Goal: Task Accomplishment & Management: Complete application form

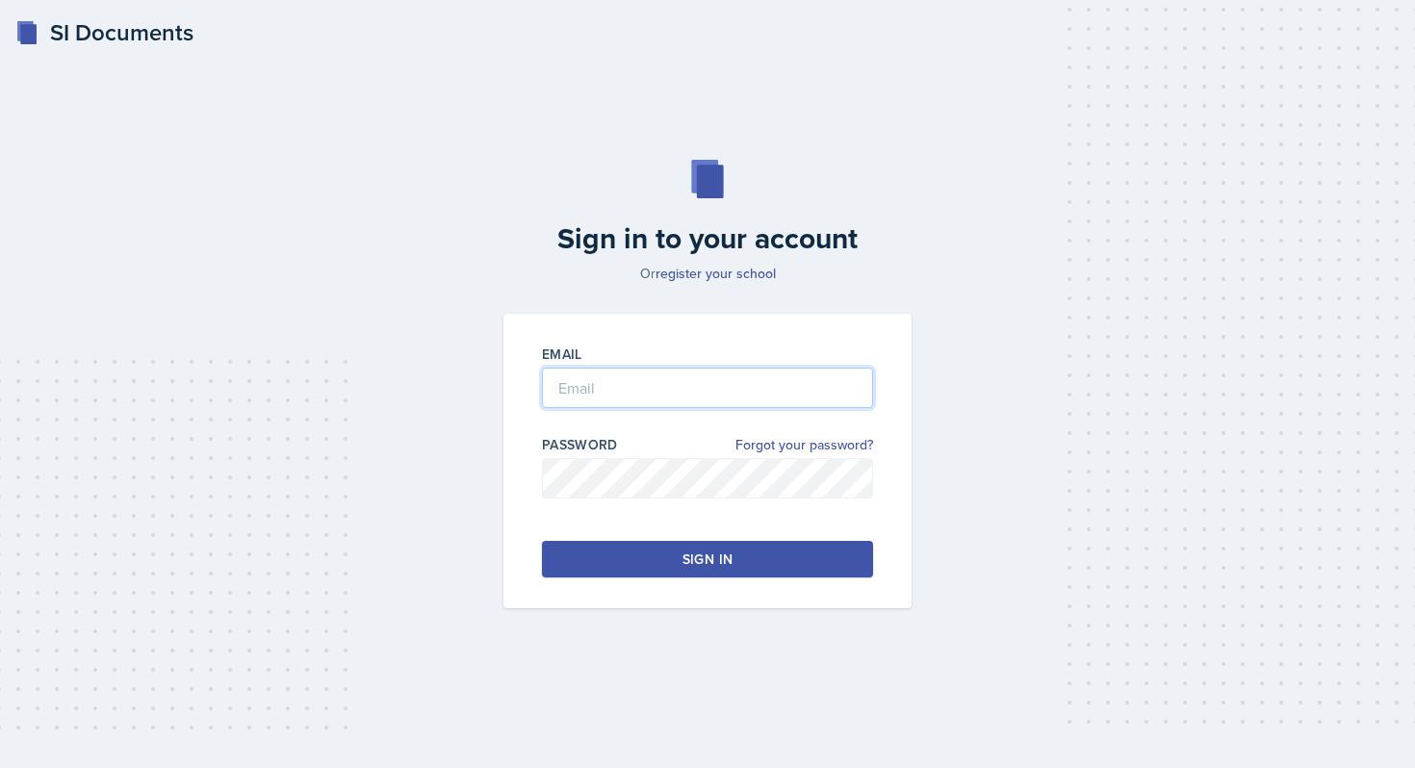
type input "[PERSON_NAME][EMAIL_ADDRESS][PERSON_NAME][DOMAIN_NAME]"
click at [696, 570] on button "Sign in" at bounding box center [707, 559] width 331 height 37
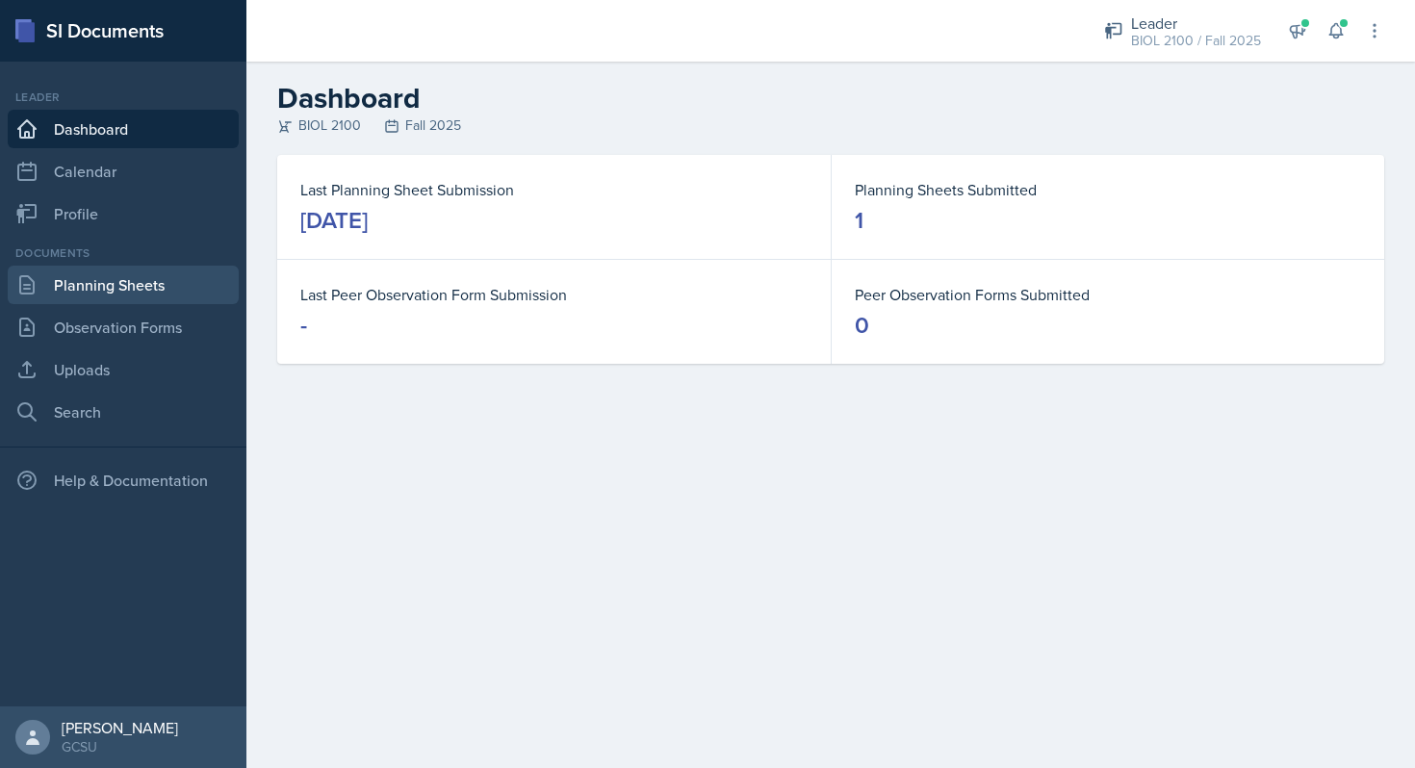
click at [80, 288] on link "Planning Sheets" at bounding box center [123, 285] width 231 height 39
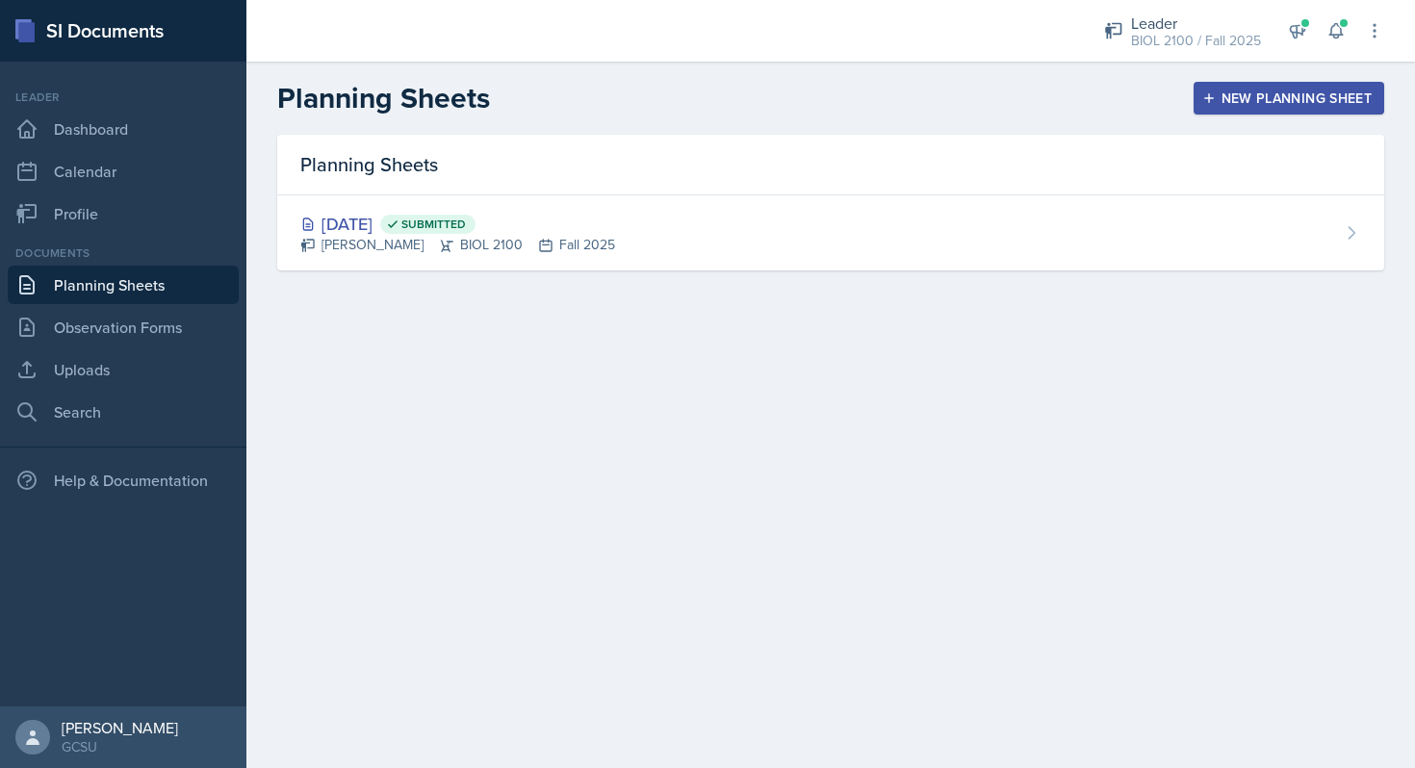
click at [1254, 94] on div "New Planning Sheet" at bounding box center [1289, 98] width 166 height 15
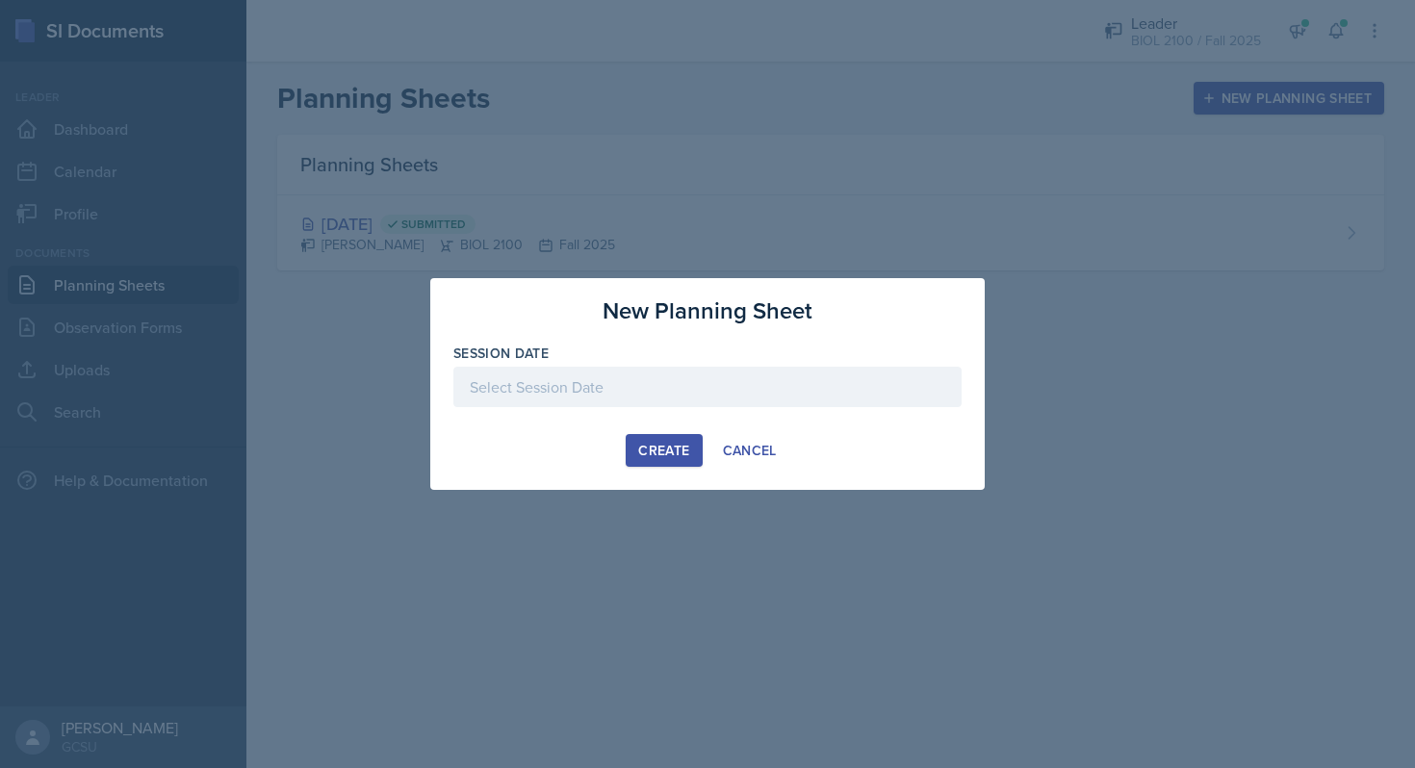
click at [702, 376] on div at bounding box center [708, 387] width 508 height 40
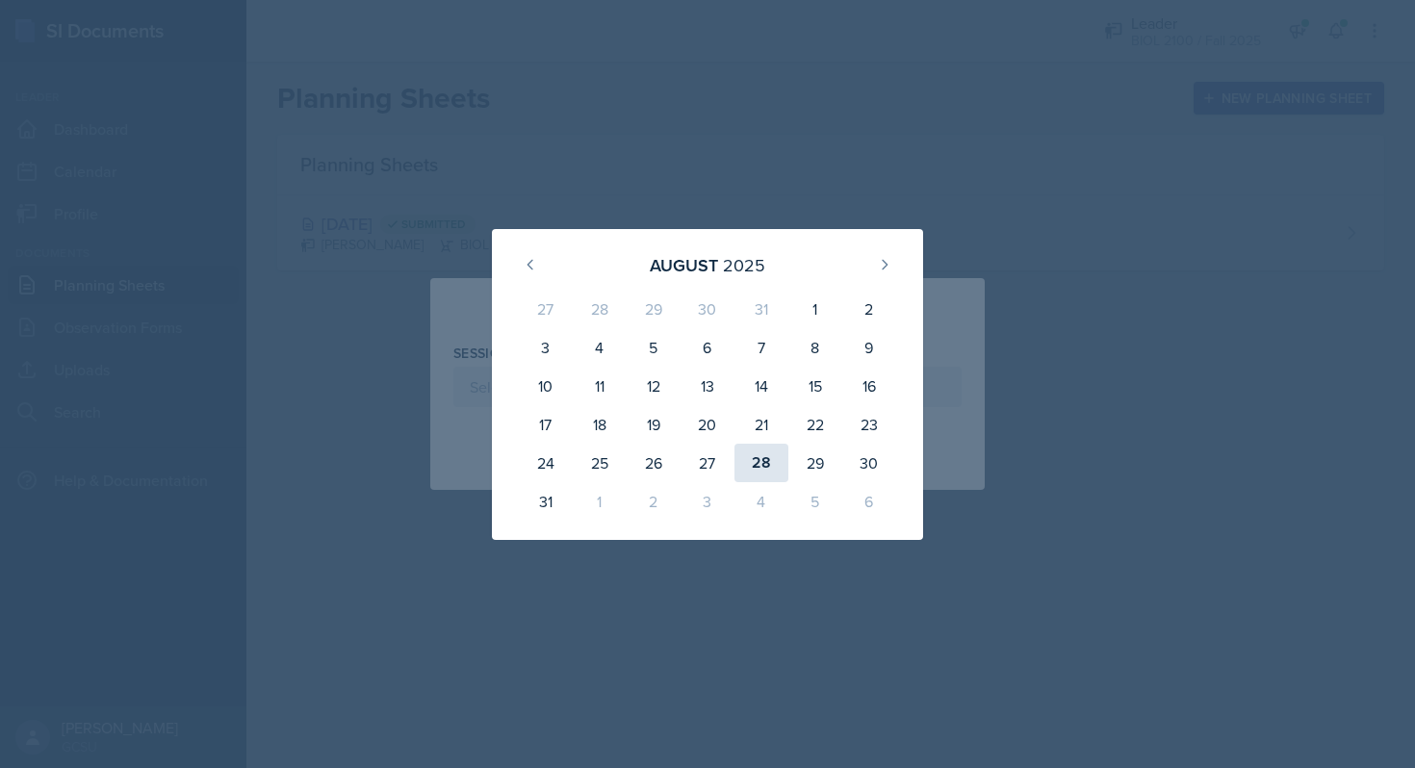
click at [770, 455] on div "28" at bounding box center [762, 463] width 54 height 39
type input "[DATE]"
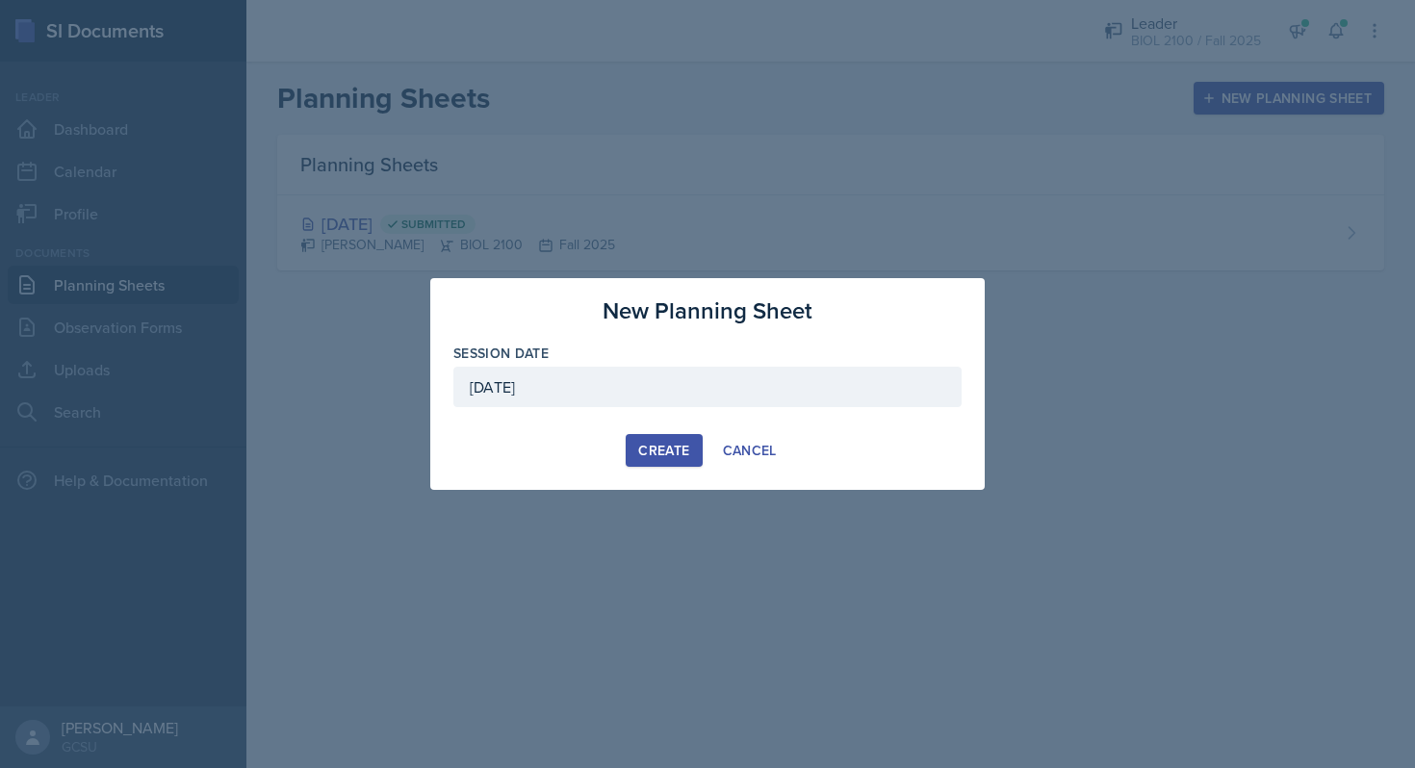
click at [662, 437] on button "Create" at bounding box center [664, 450] width 76 height 33
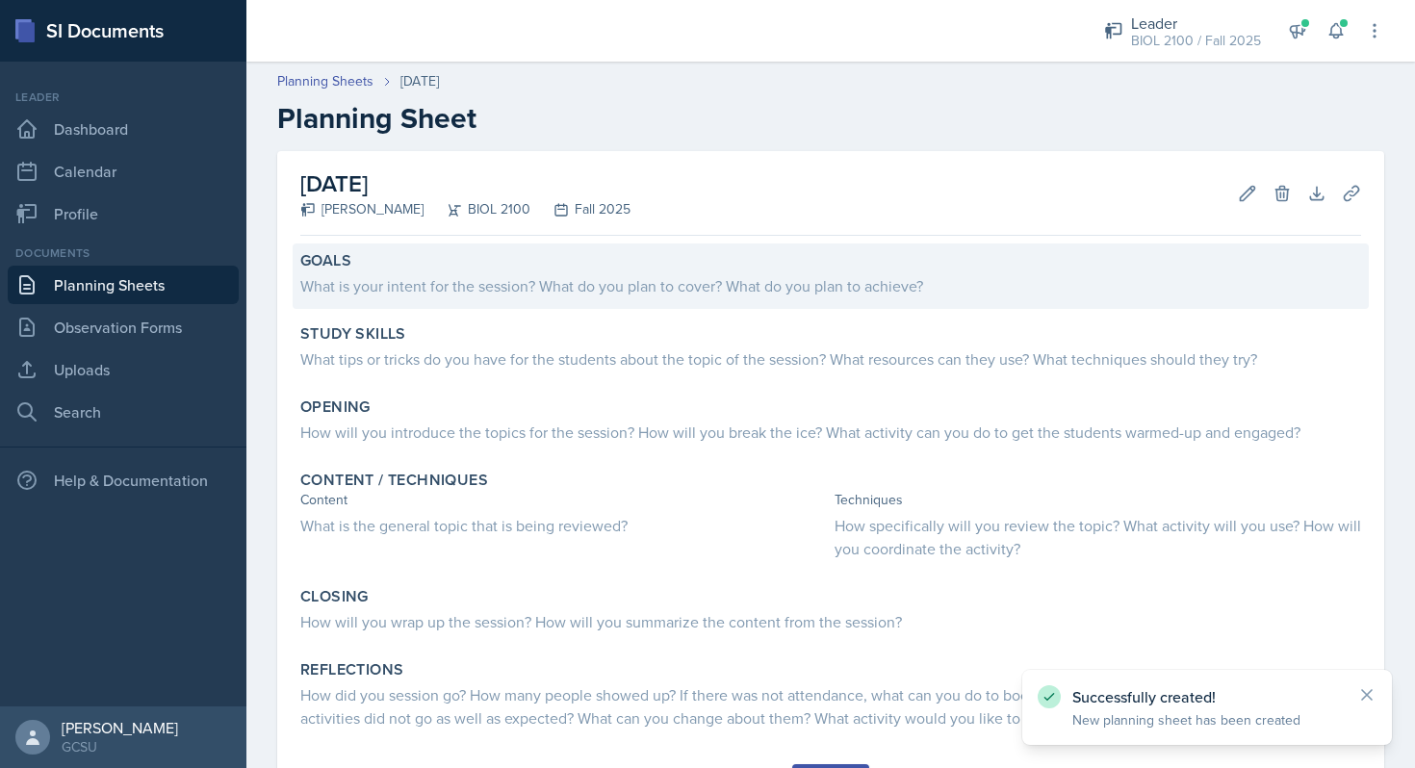
click at [489, 277] on div "What is your intent for the session? What do you plan to cover? What do you pla…" at bounding box center [830, 285] width 1061 height 23
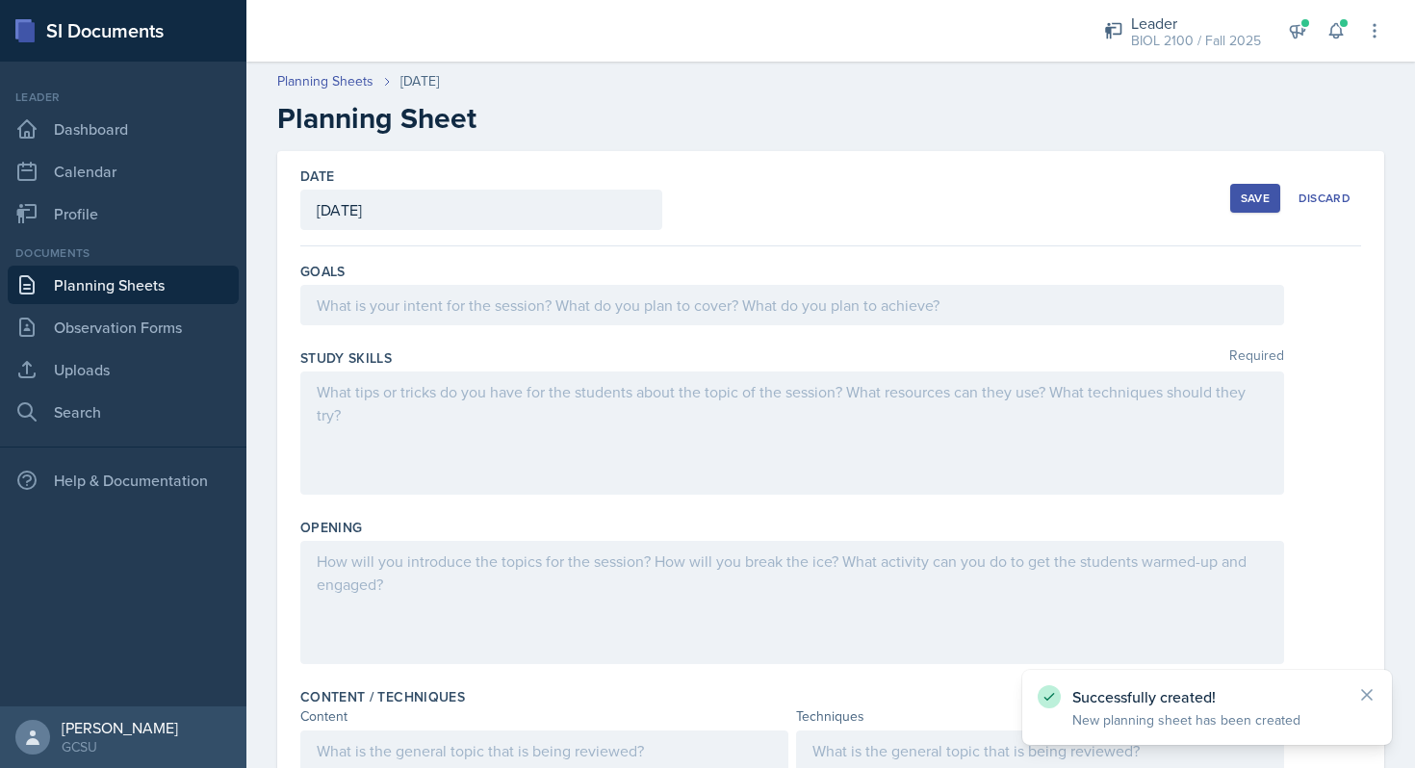
click at [482, 300] on div at bounding box center [792, 305] width 984 height 40
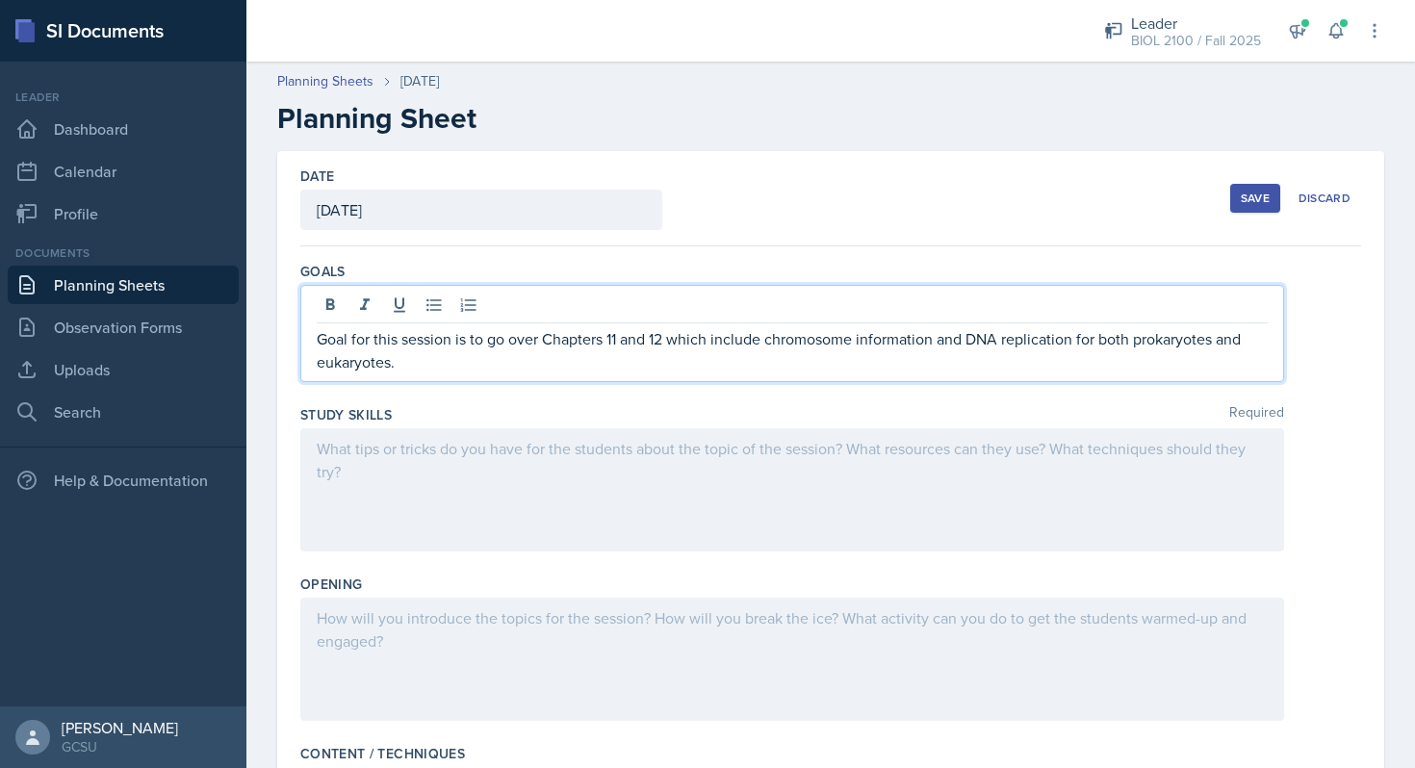
click at [476, 488] on div at bounding box center [792, 489] width 984 height 123
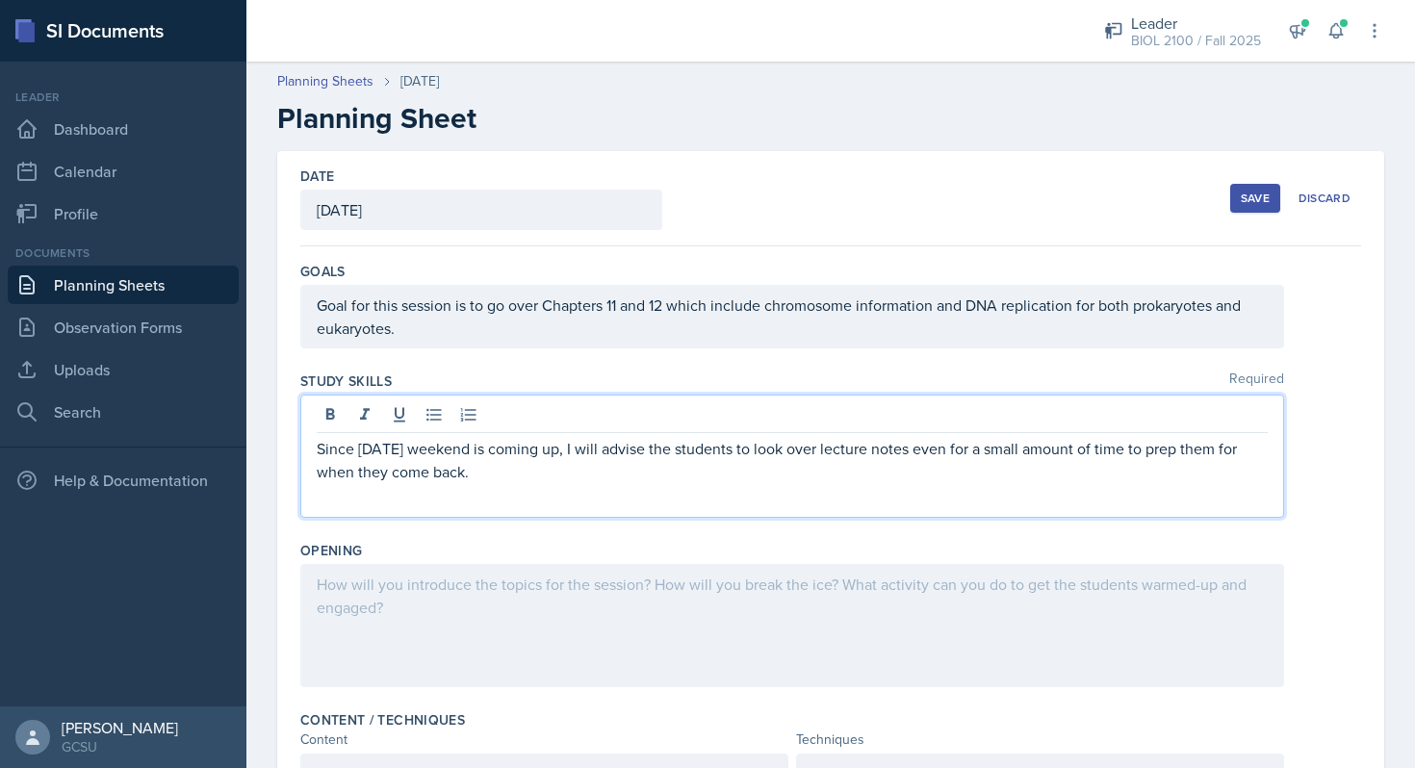
click at [490, 604] on div at bounding box center [792, 625] width 984 height 123
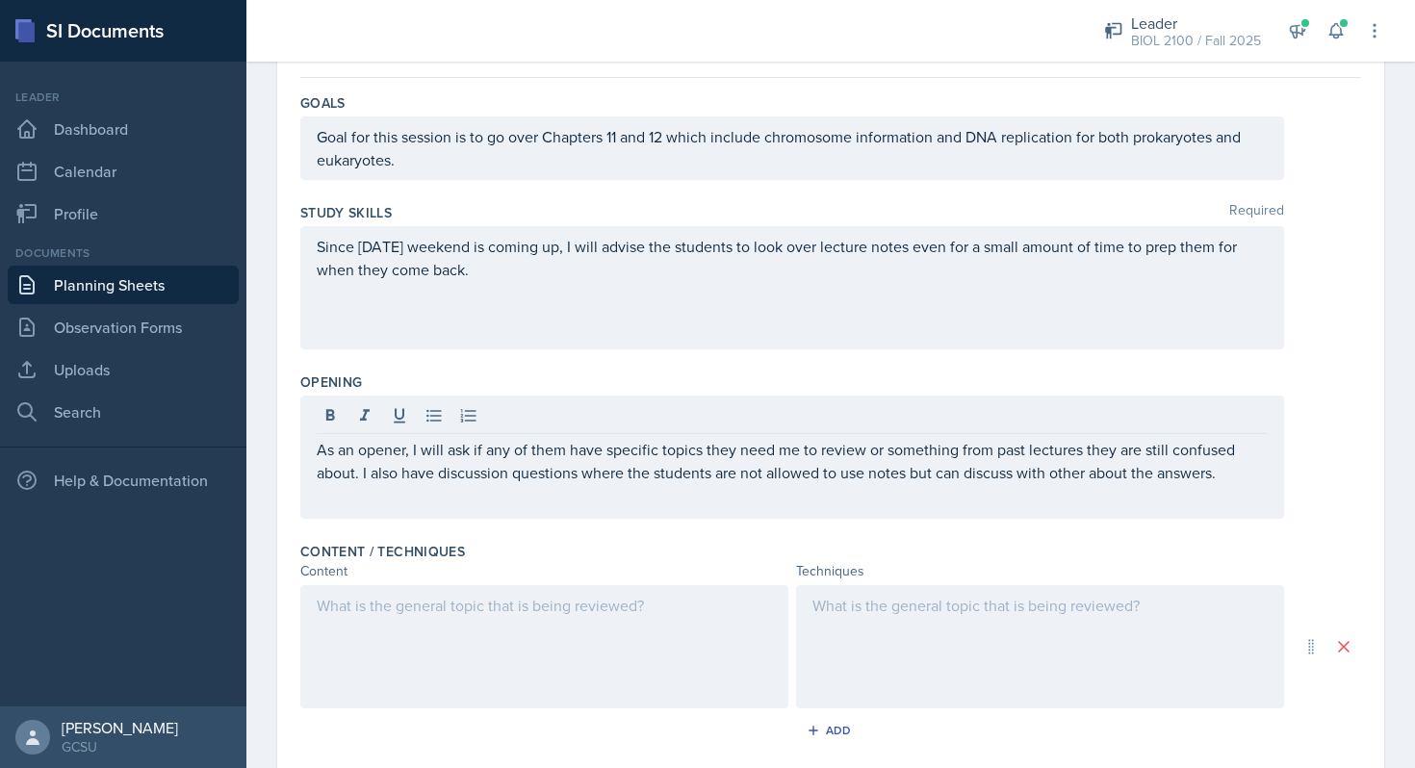
click at [462, 661] on div at bounding box center [544, 646] width 488 height 123
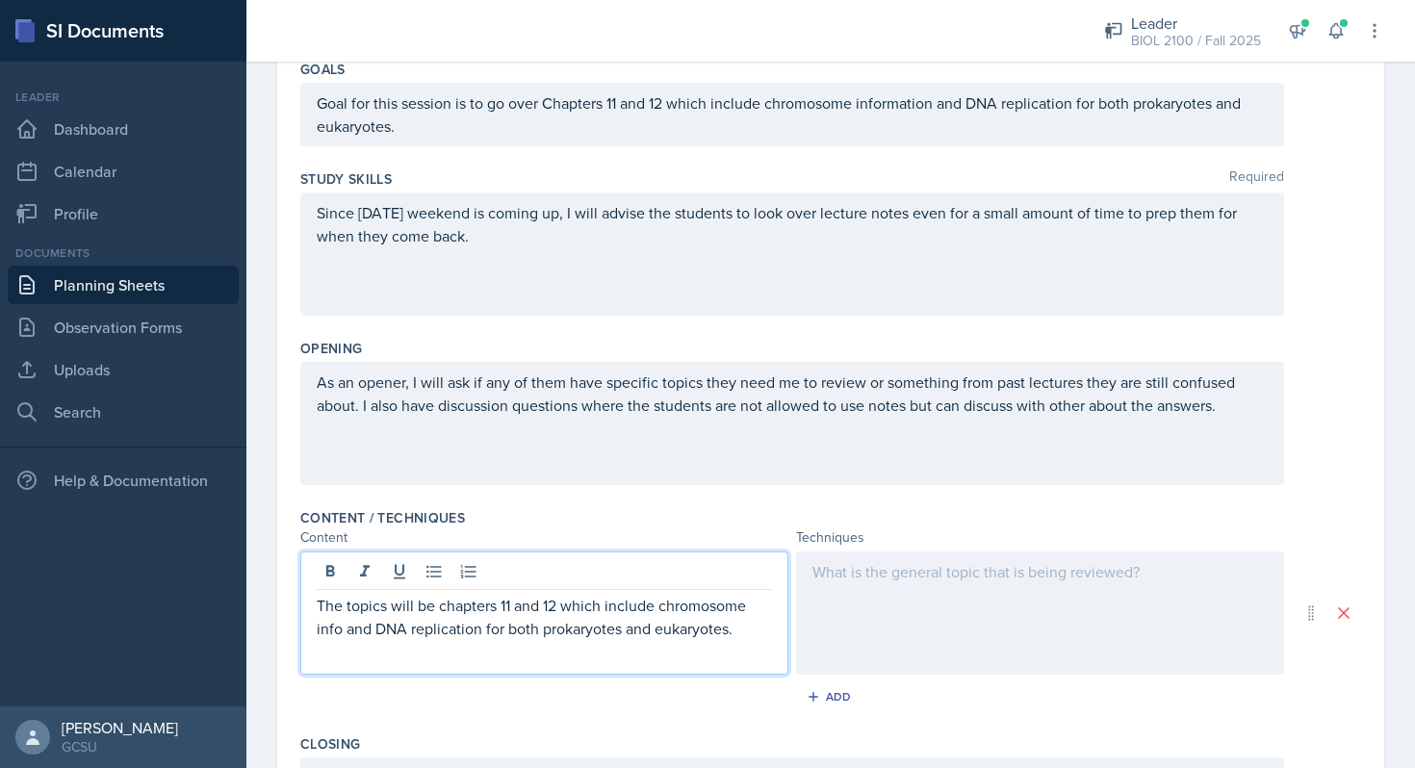
click at [931, 612] on div at bounding box center [1040, 613] width 488 height 123
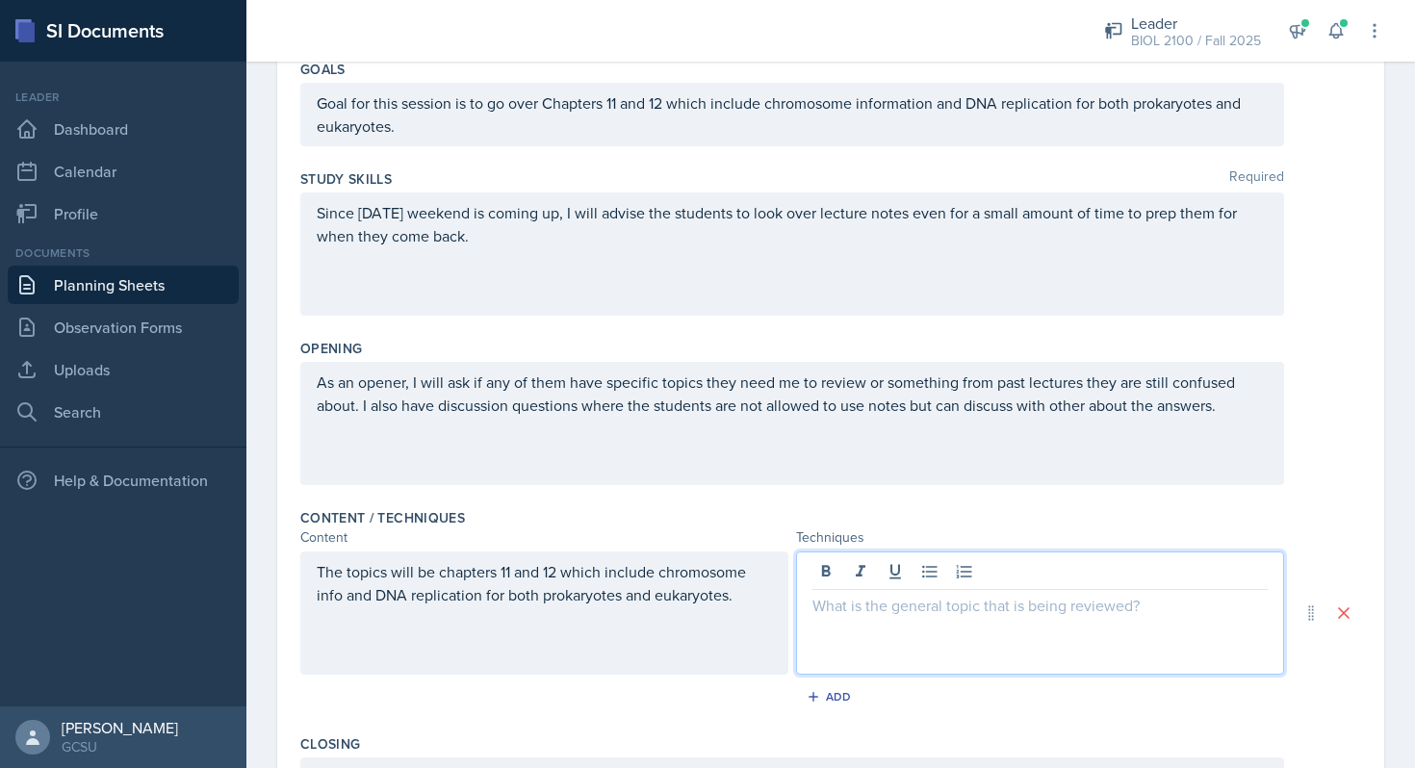
scroll to position [236, 0]
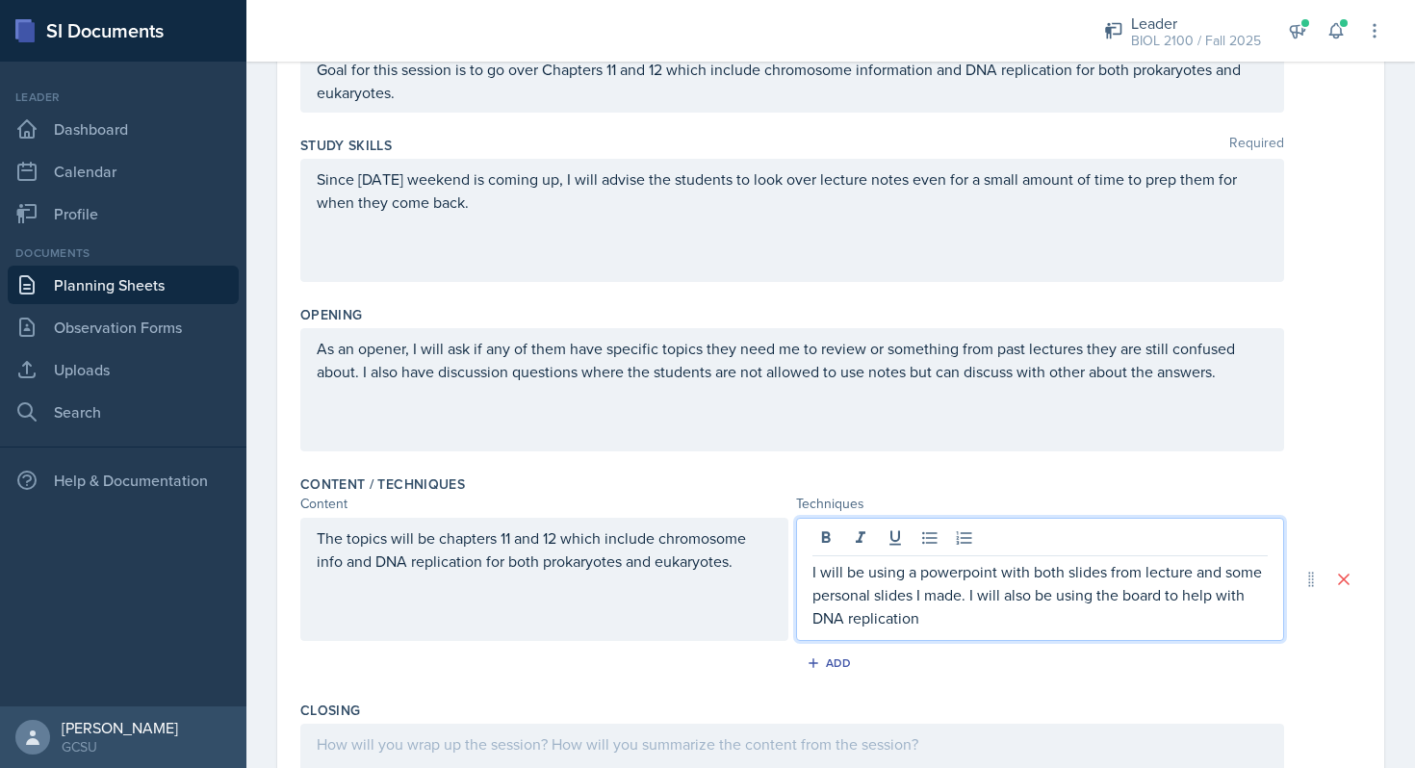
click at [1253, 593] on p "I will be using a powerpoint with both slides from lecture and some personal sl…" at bounding box center [1040, 594] width 455 height 69
click at [1212, 624] on p "I will be using a powerpoint with both slides from lecture and some personal sl…" at bounding box center [1040, 594] width 455 height 69
click at [1105, 616] on p "I will be using a powerpoint with both slides from lecture and some personal sl…" at bounding box center [1040, 594] width 455 height 69
click at [1108, 623] on p "I will be using a powerpoint with both slides from lecture and some personal sl…" at bounding box center [1040, 594] width 455 height 69
click at [1117, 623] on p "I will be using a powerpoint with both slides from lecture and some personal sl…" at bounding box center [1040, 594] width 455 height 69
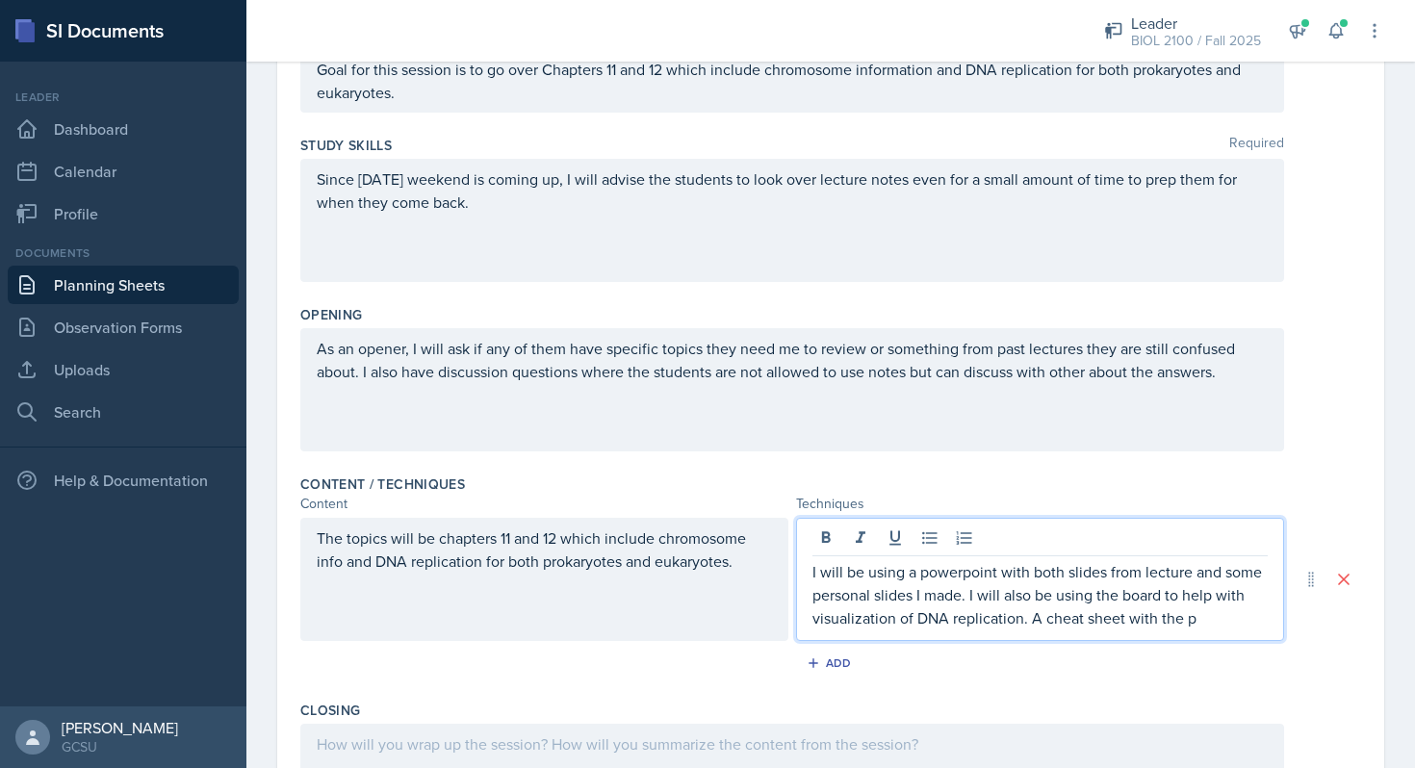
click at [1242, 621] on p "I will be using a powerpoint with both slides from lecture and some personal sl…" at bounding box center [1040, 594] width 455 height 69
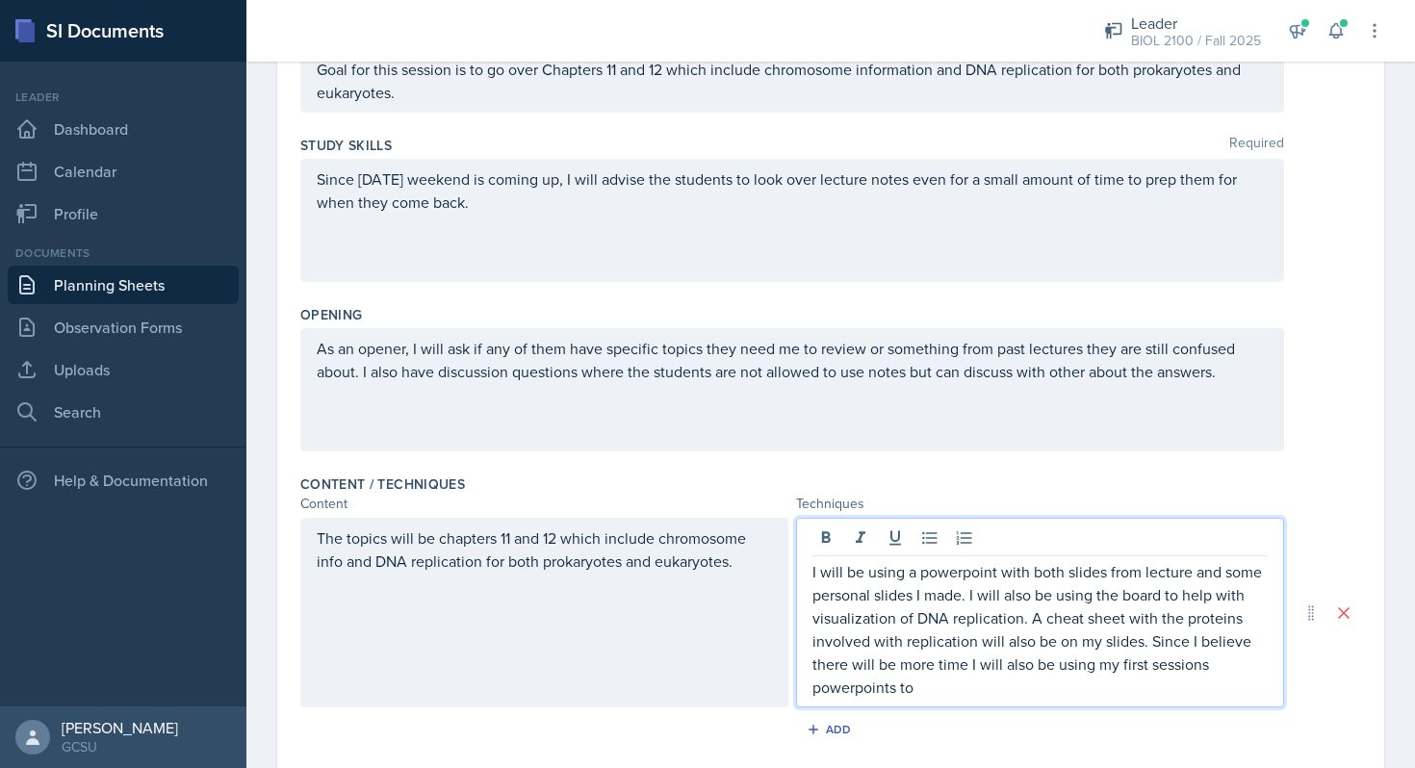
click at [854, 692] on p "I will be using a powerpoint with both slides from lecture and some personal sl…" at bounding box center [1040, 629] width 455 height 139
click at [909, 691] on p "I will be using a powerpoint with both slides from lecture and some personal sl…" at bounding box center [1040, 629] width 455 height 139
click at [852, 695] on p "I will be using a powerpoint with both slides from lecture and some personal sl…" at bounding box center [1040, 629] width 455 height 139
click at [888, 681] on p "I will be using a powerpoint with both slides from lecture and some personal sl…" at bounding box center [1040, 629] width 455 height 139
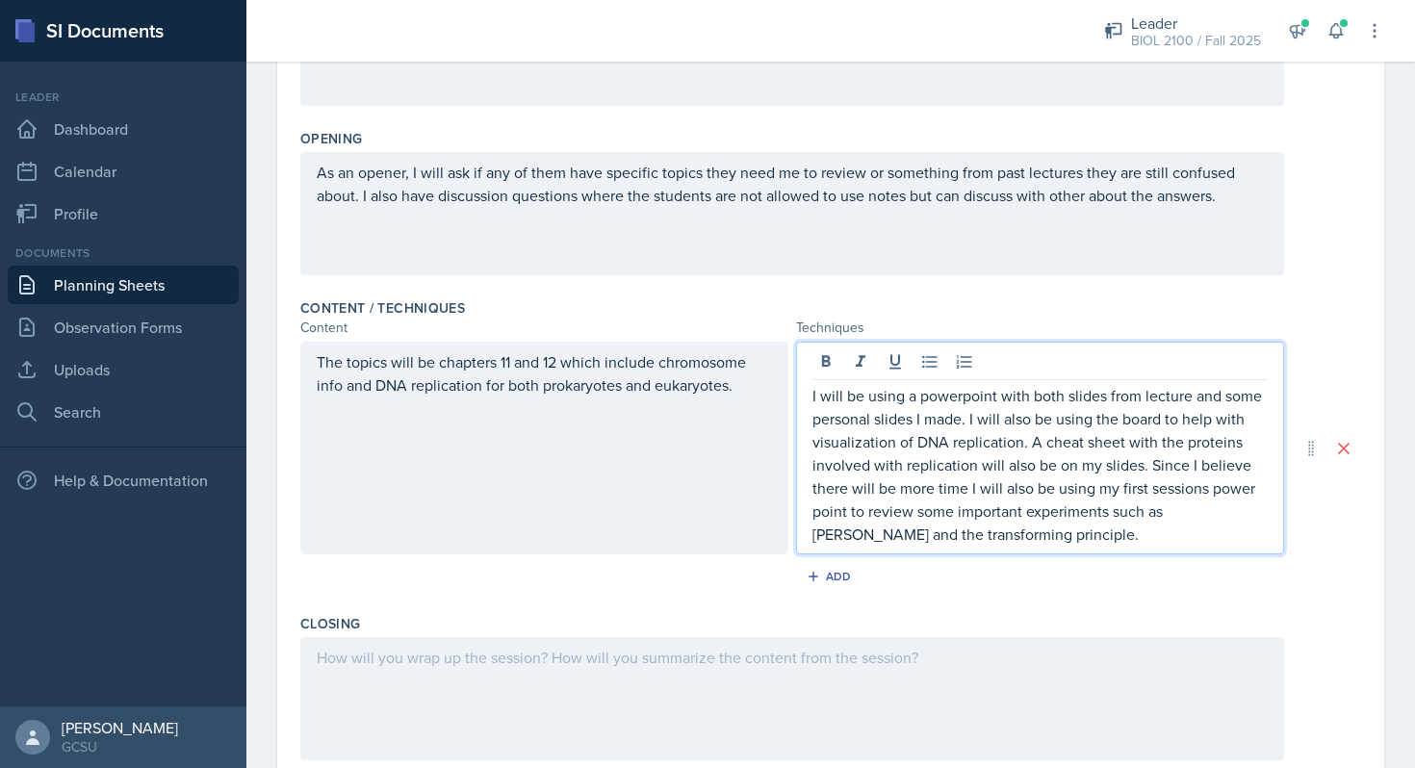
scroll to position [426, 0]
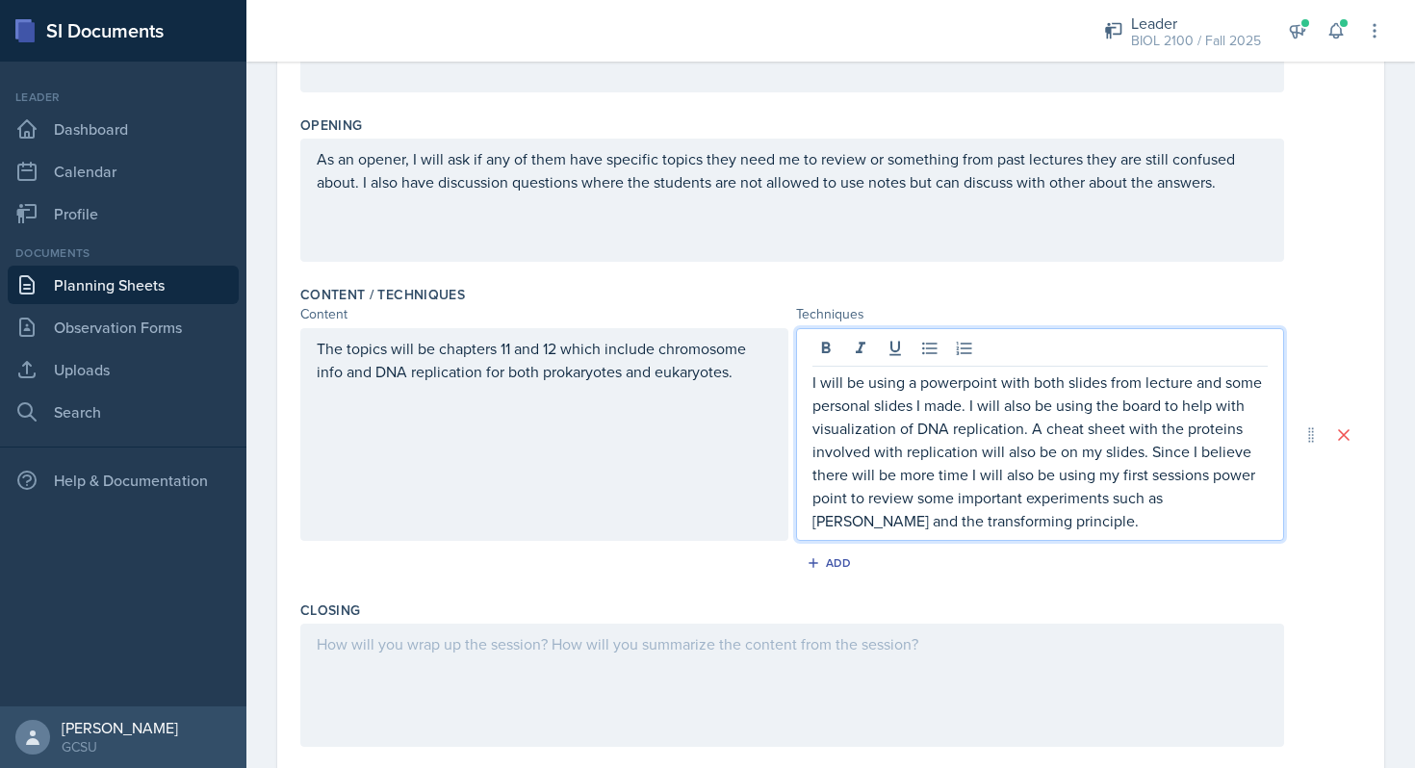
click at [1150, 457] on p "I will be using a powerpoint with both slides from lecture and some personal sl…" at bounding box center [1040, 452] width 455 height 162
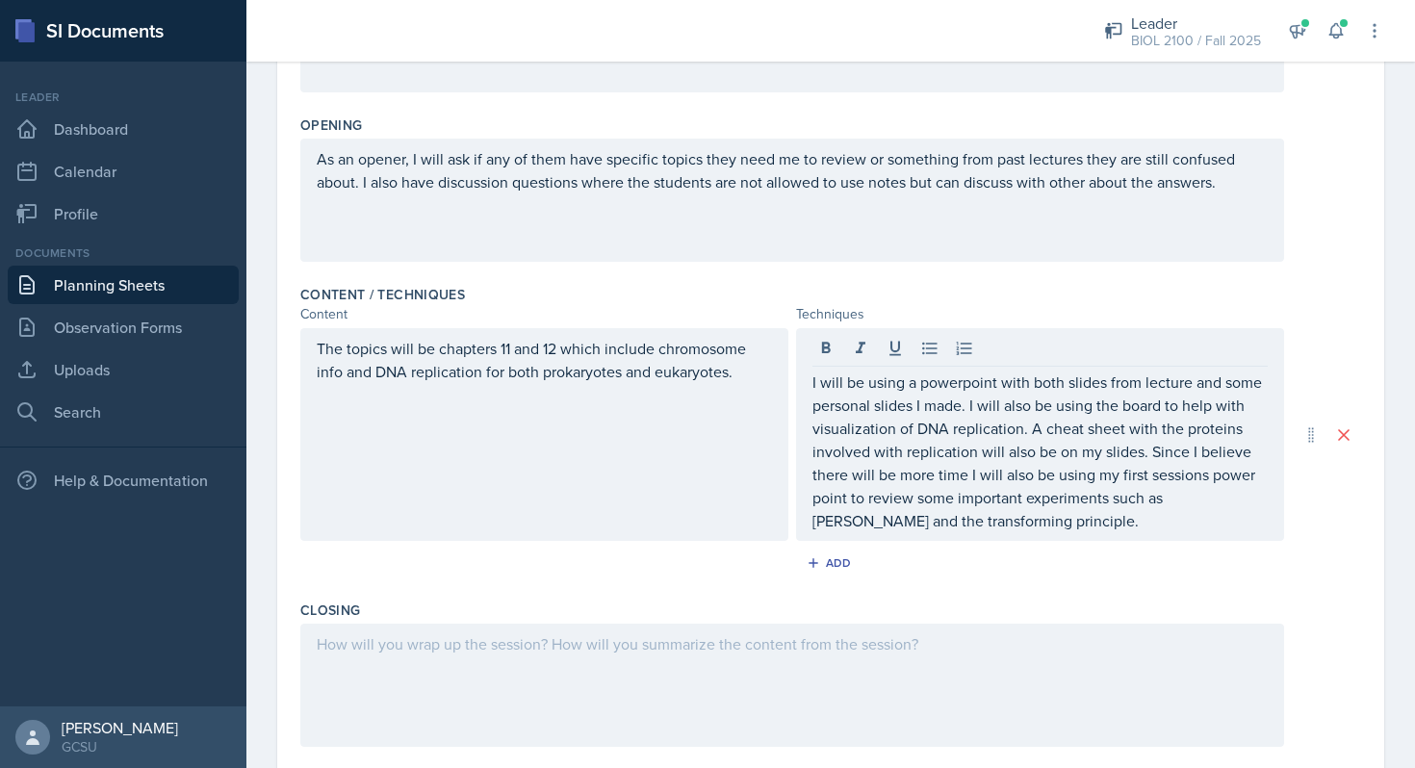
click at [863, 668] on div at bounding box center [792, 685] width 984 height 123
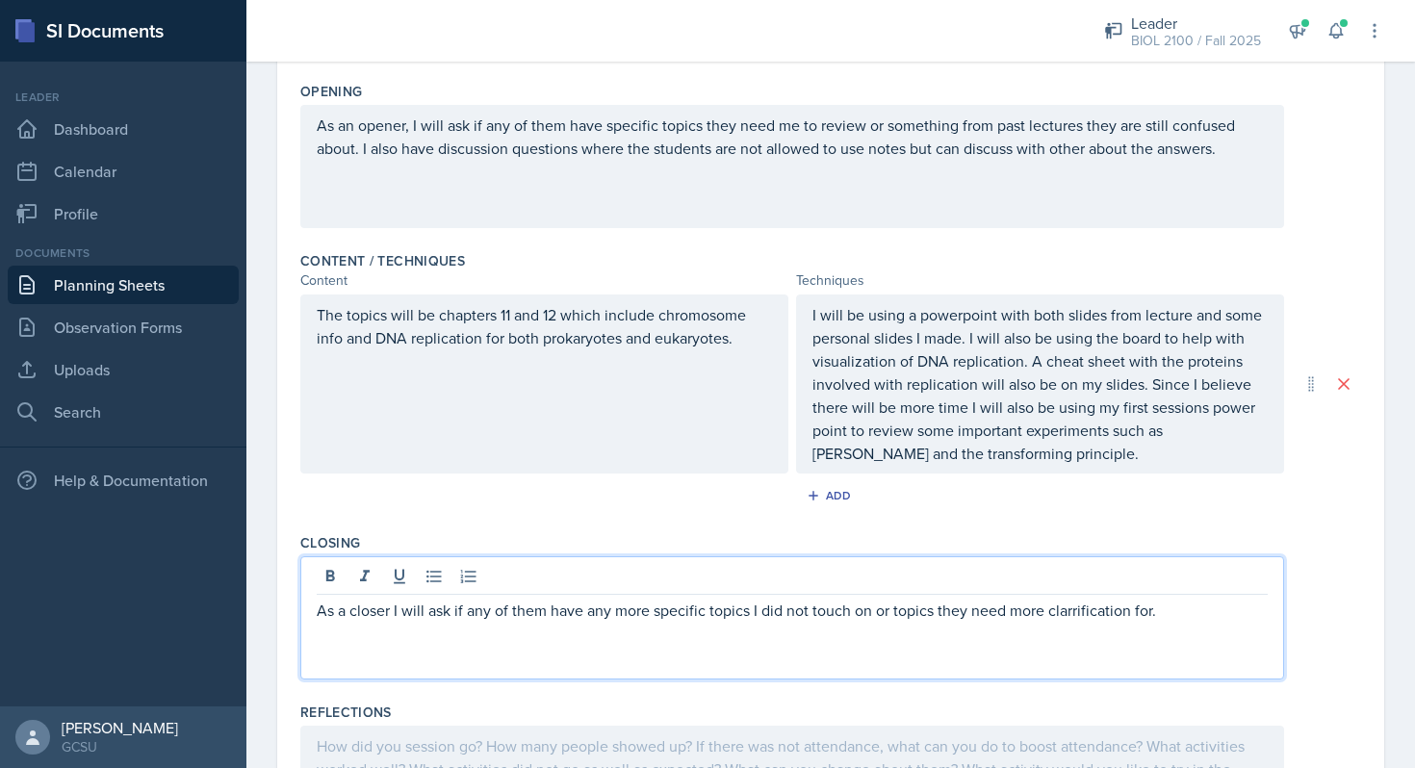
click at [1095, 609] on p "As a closer I will ask if any of them have any more specific topics I did not t…" at bounding box center [792, 610] width 951 height 23
click at [1165, 617] on p "As a closer I will ask if any of them have any more specific topics I did not t…" at bounding box center [792, 610] width 951 height 23
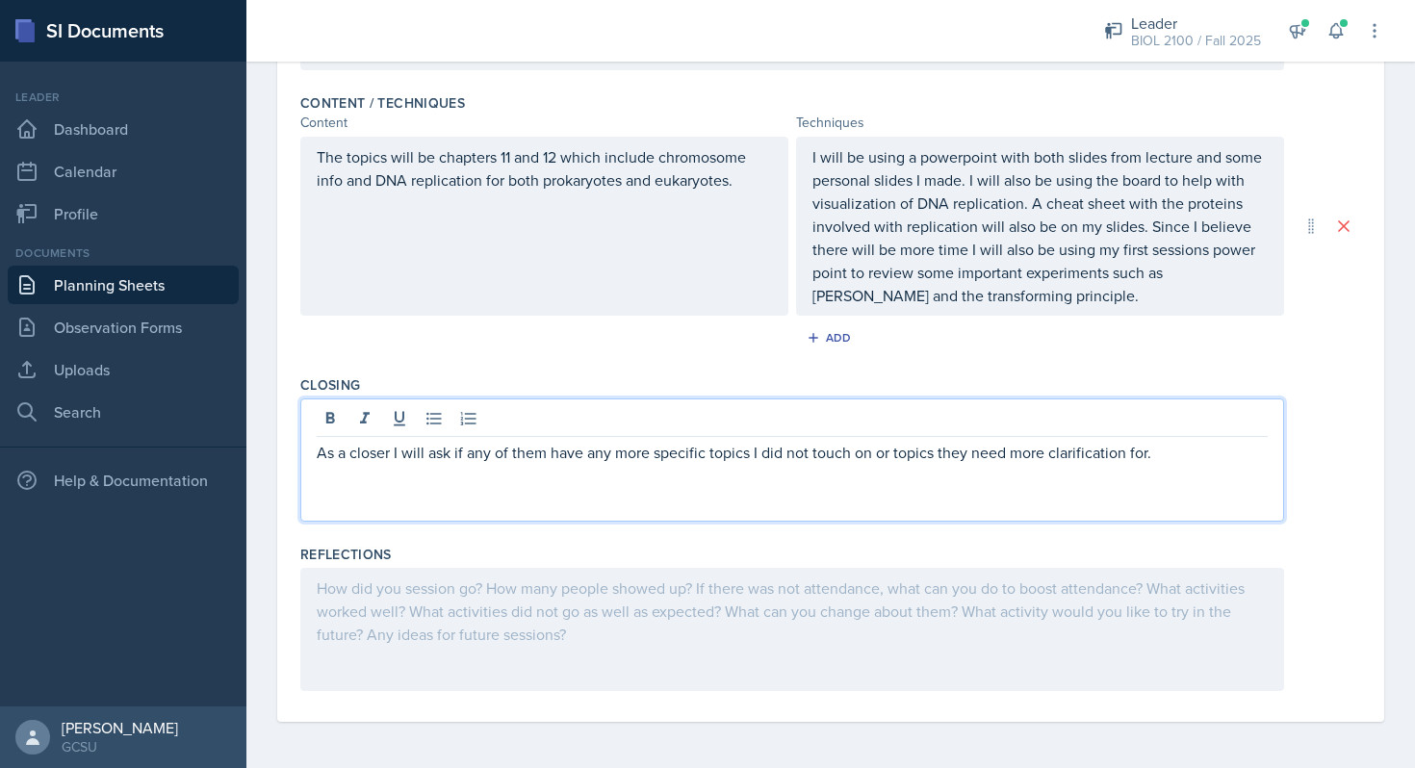
scroll to position [0, 0]
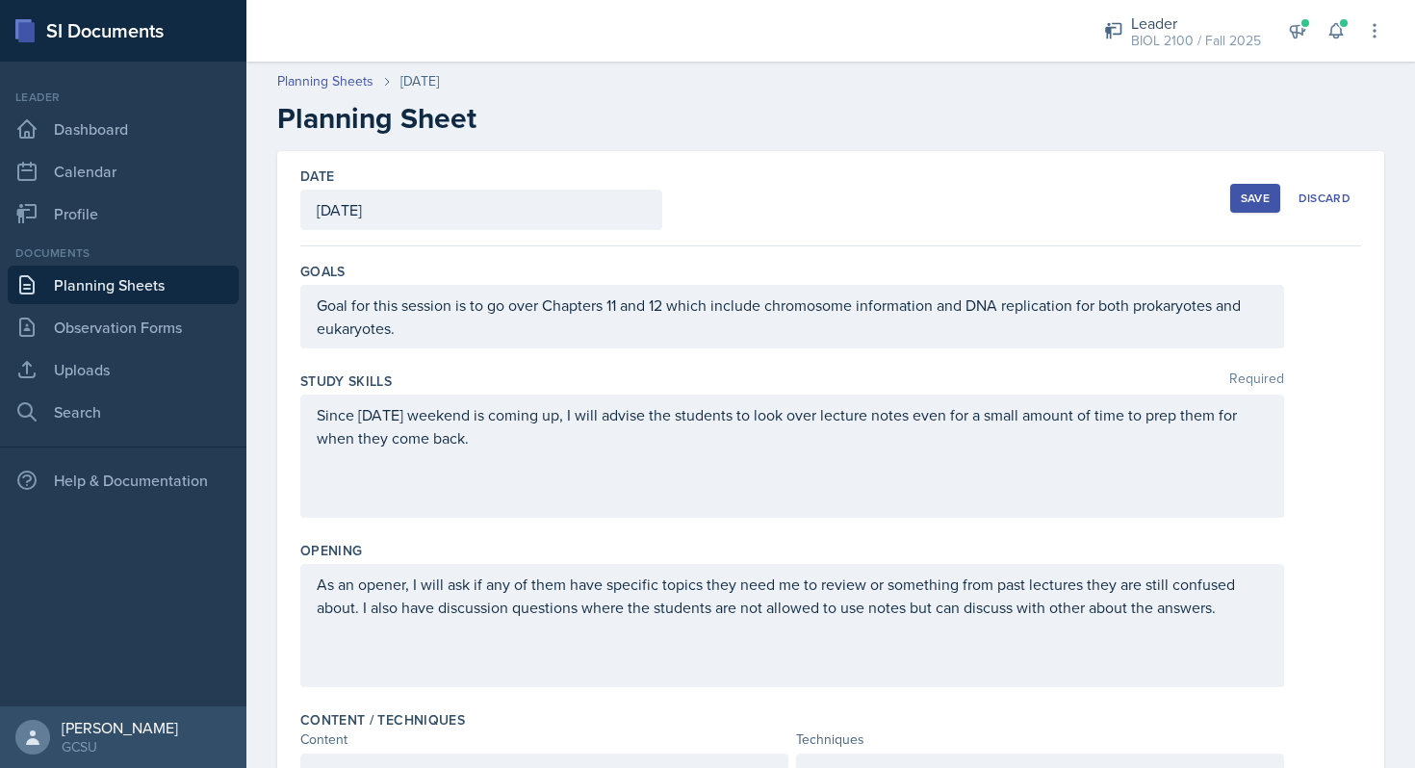
click at [1259, 203] on div "Save" at bounding box center [1255, 198] width 29 height 15
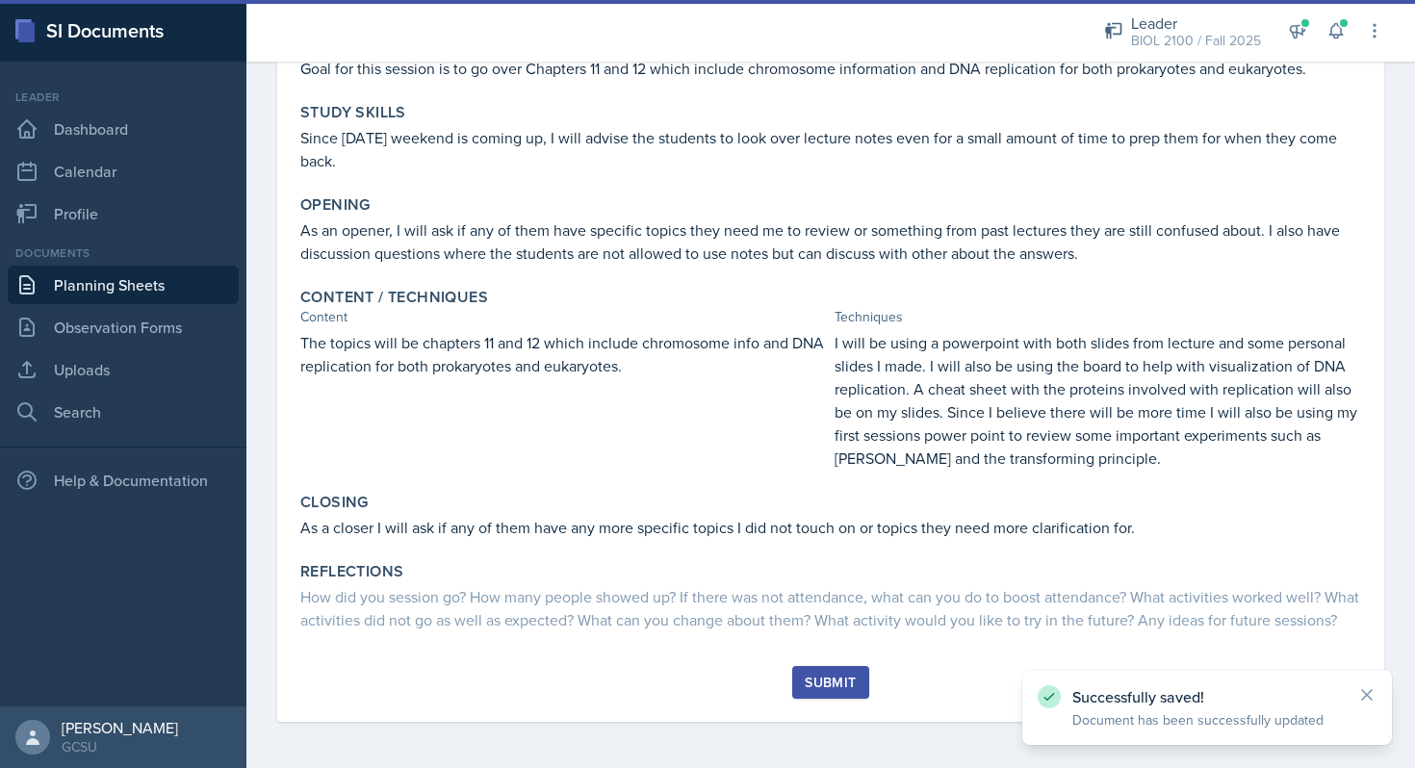
scroll to position [241, 0]
click at [777, 711] on div "Submit" at bounding box center [830, 694] width 1061 height 56
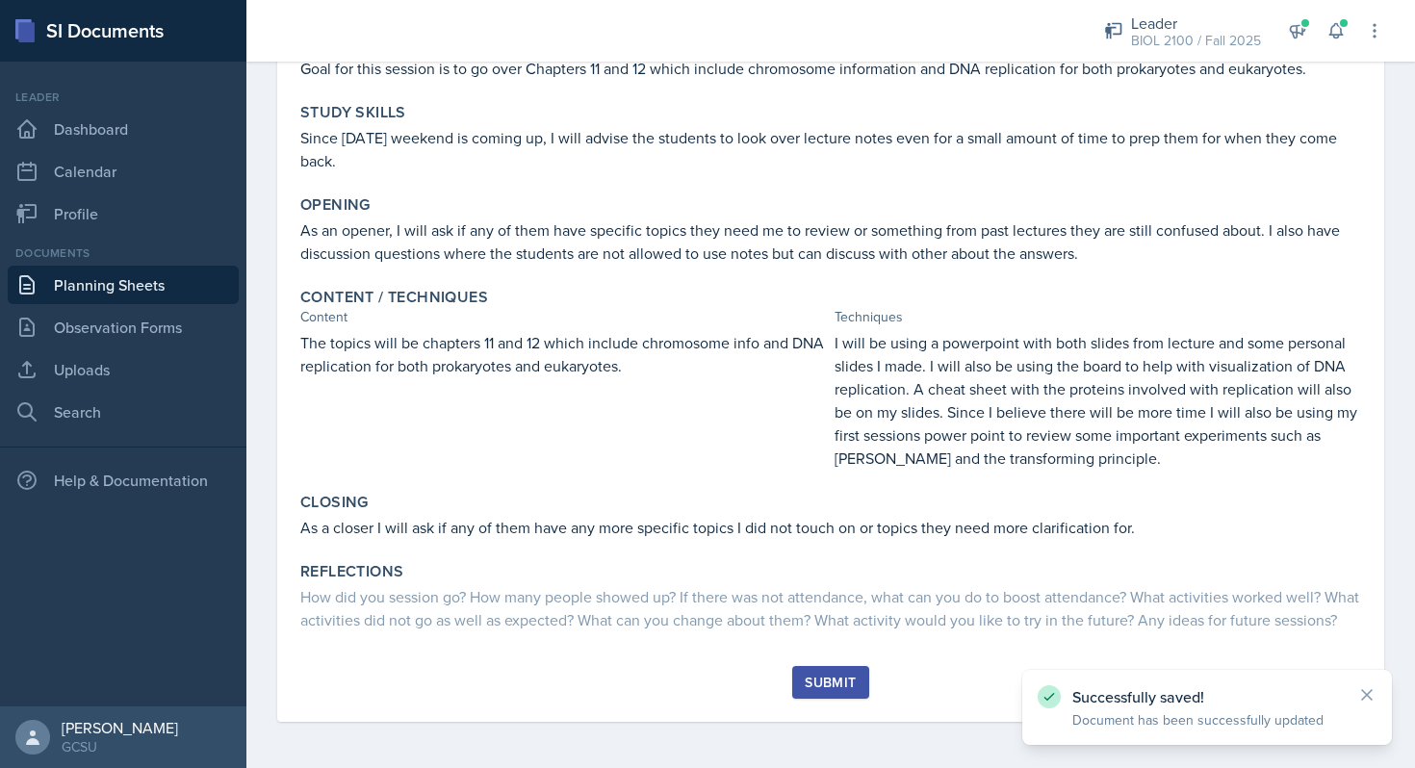
click at [831, 681] on div "Submit" at bounding box center [830, 682] width 51 height 15
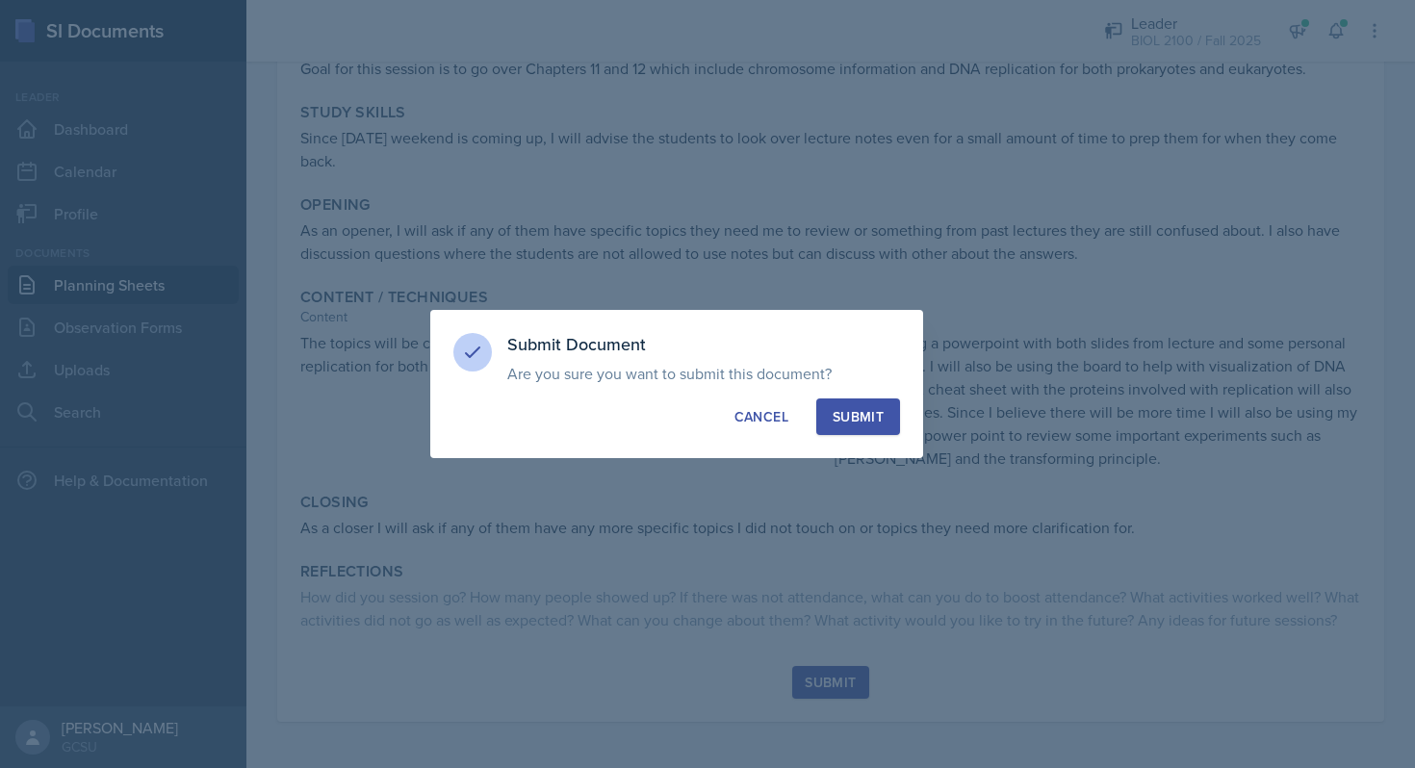
click at [853, 409] on div "Submit" at bounding box center [858, 416] width 51 height 19
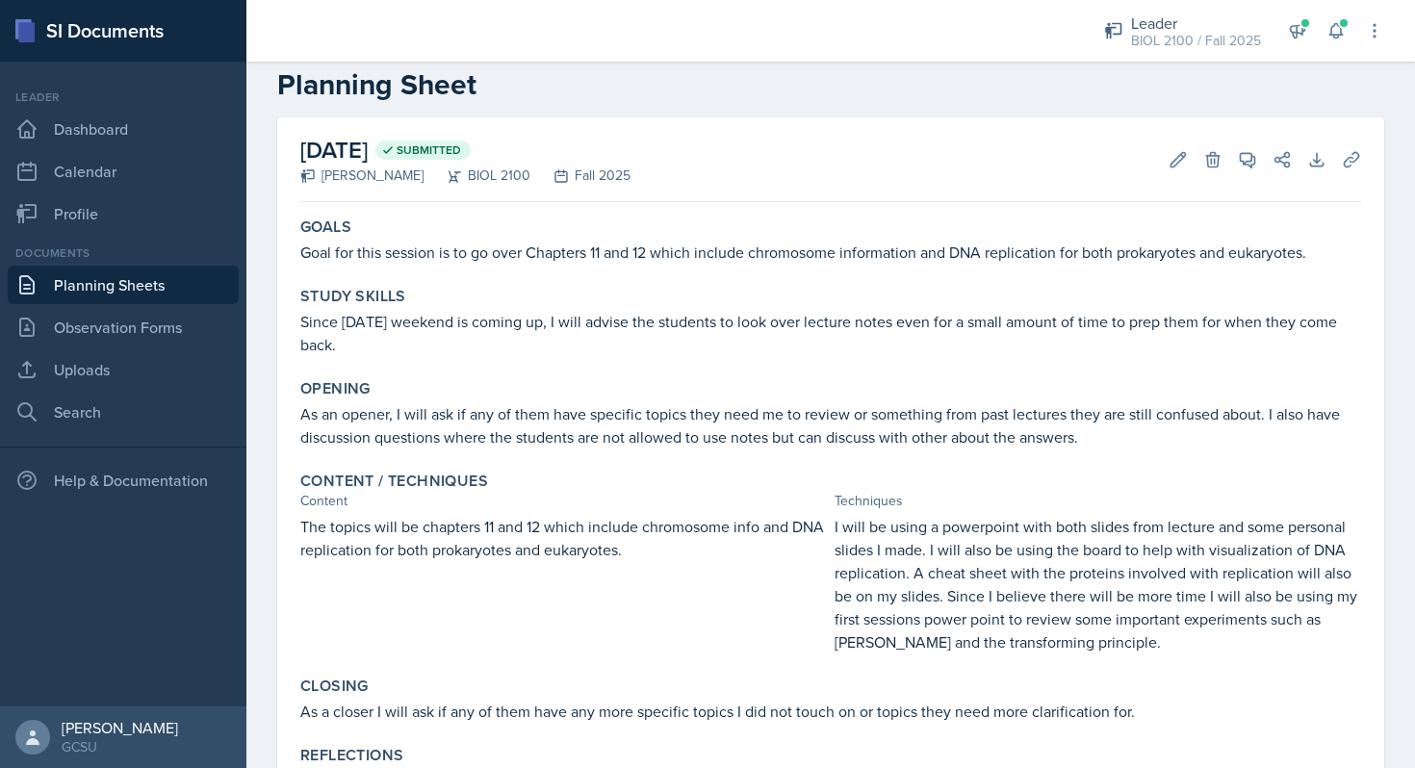
scroll to position [32, 0]
